Goal: Task Accomplishment & Management: Complete application form

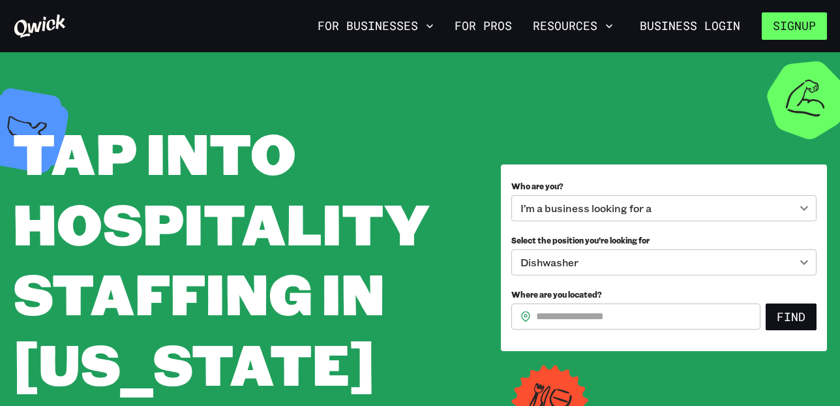
click at [797, 33] on button "Signup" at bounding box center [794, 25] width 65 height 27
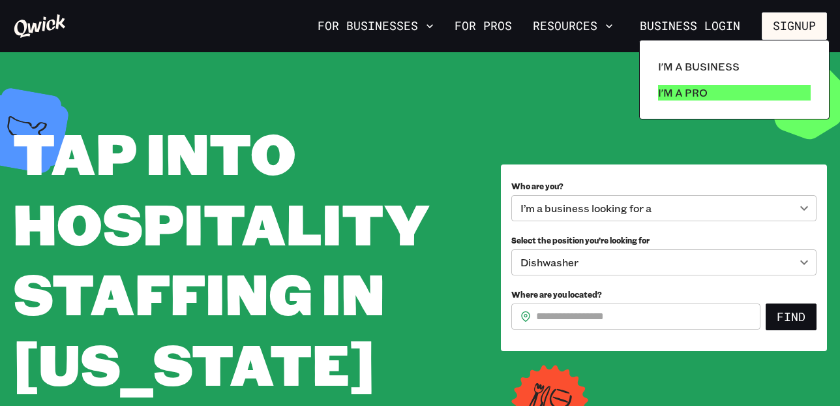
click at [689, 98] on p "I'm a Pro" at bounding box center [683, 93] width 50 height 16
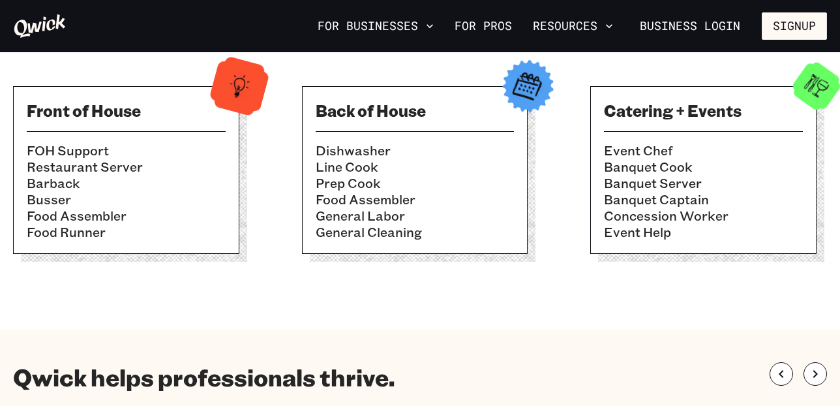
scroll to position [466, 0]
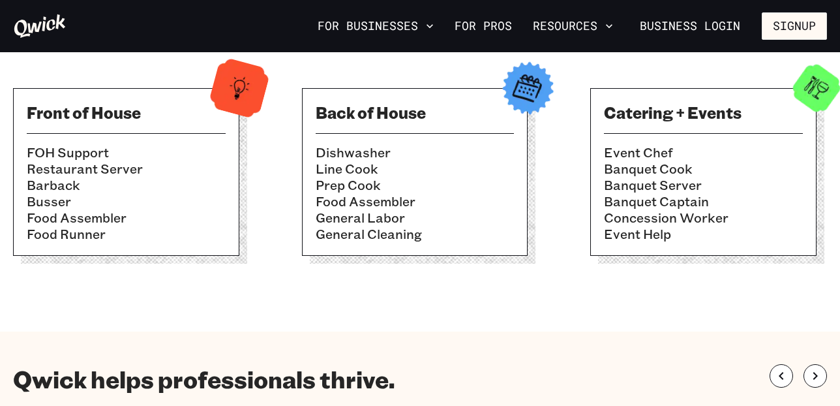
click at [98, 120] on h3 "Front of House" at bounding box center [126, 112] width 199 height 21
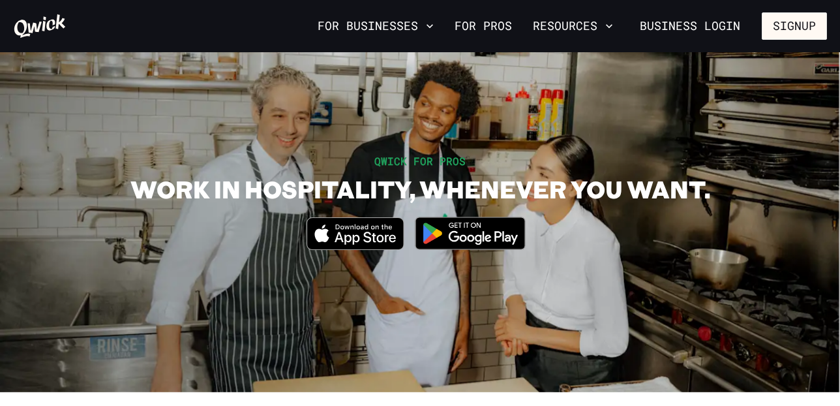
scroll to position [0, 0]
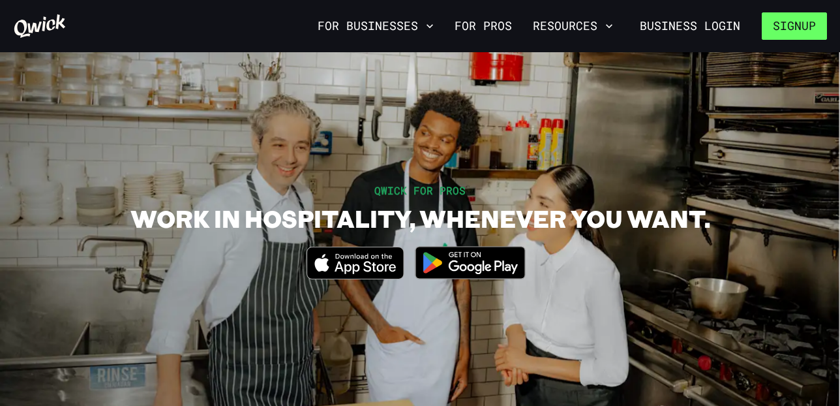
click at [797, 25] on button "Signup" at bounding box center [794, 25] width 65 height 27
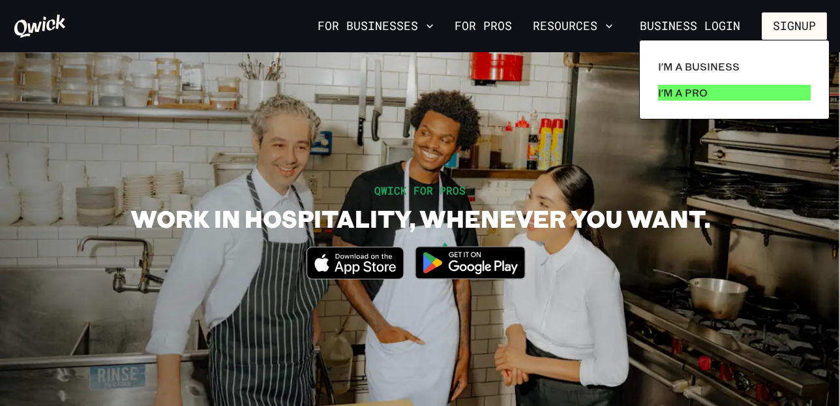
click at [720, 81] on link "I'm a Pro" at bounding box center [734, 93] width 163 height 26
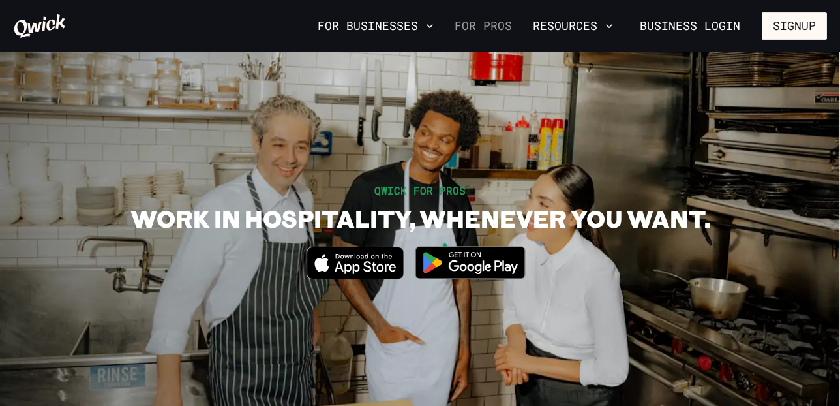
click at [486, 26] on link "For Pros" at bounding box center [483, 26] width 68 height 22
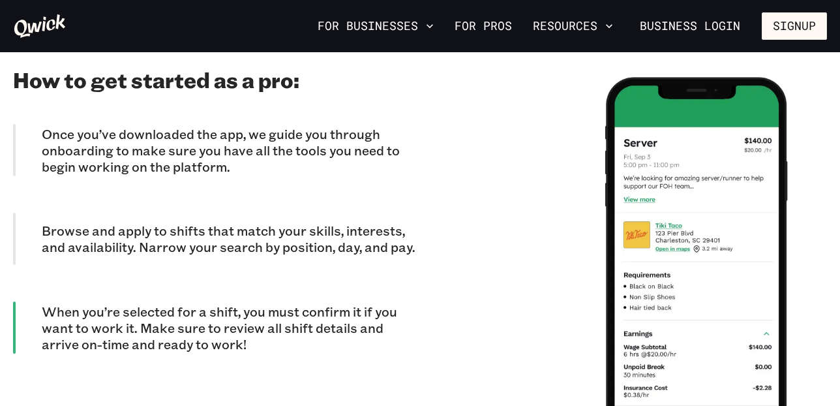
scroll to position [1150, 0]
